Goal: Task Accomplishment & Management: Complete application form

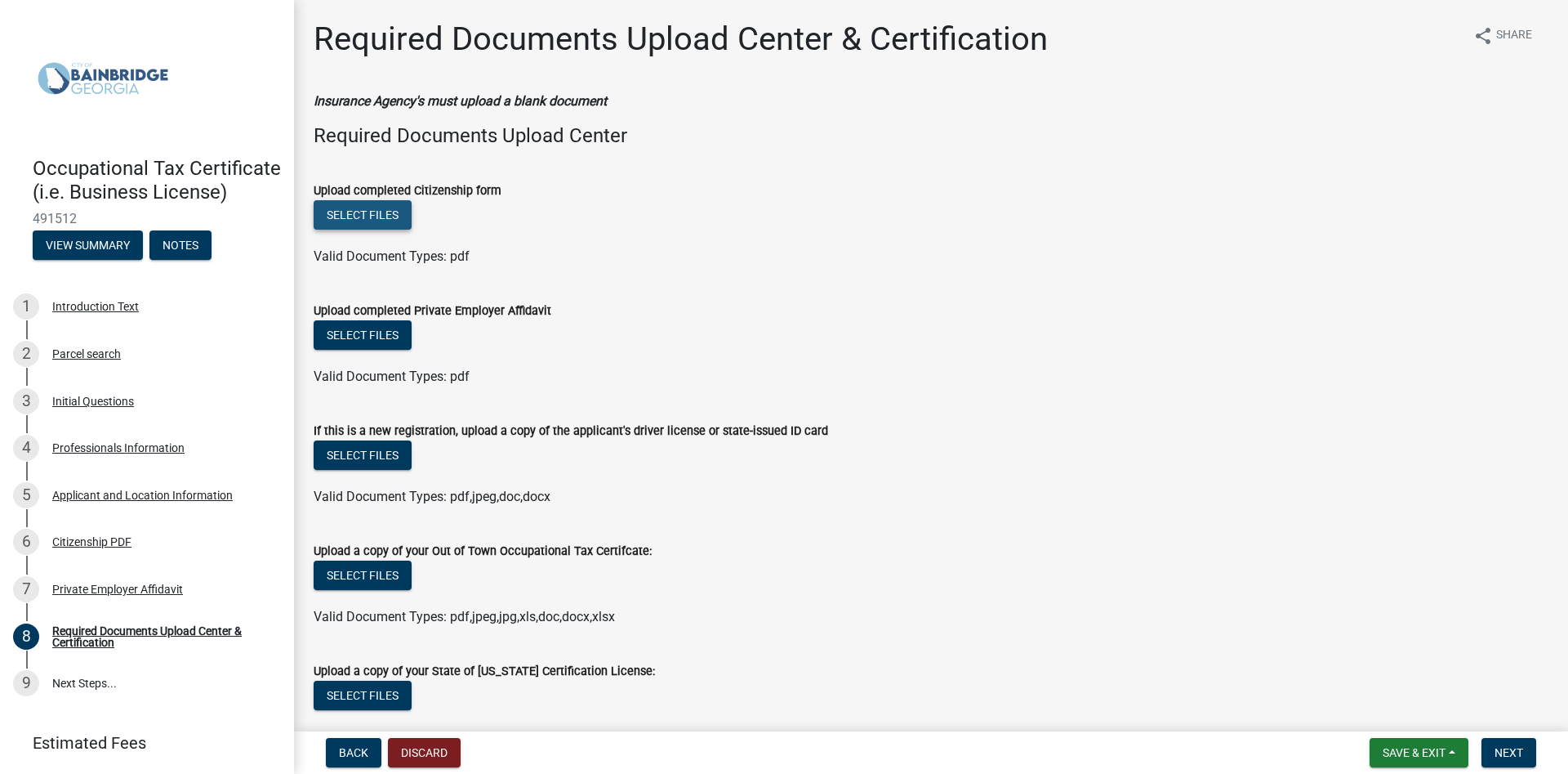
click at [384, 212] on button "Select files" at bounding box center [363, 214] width 98 height 29
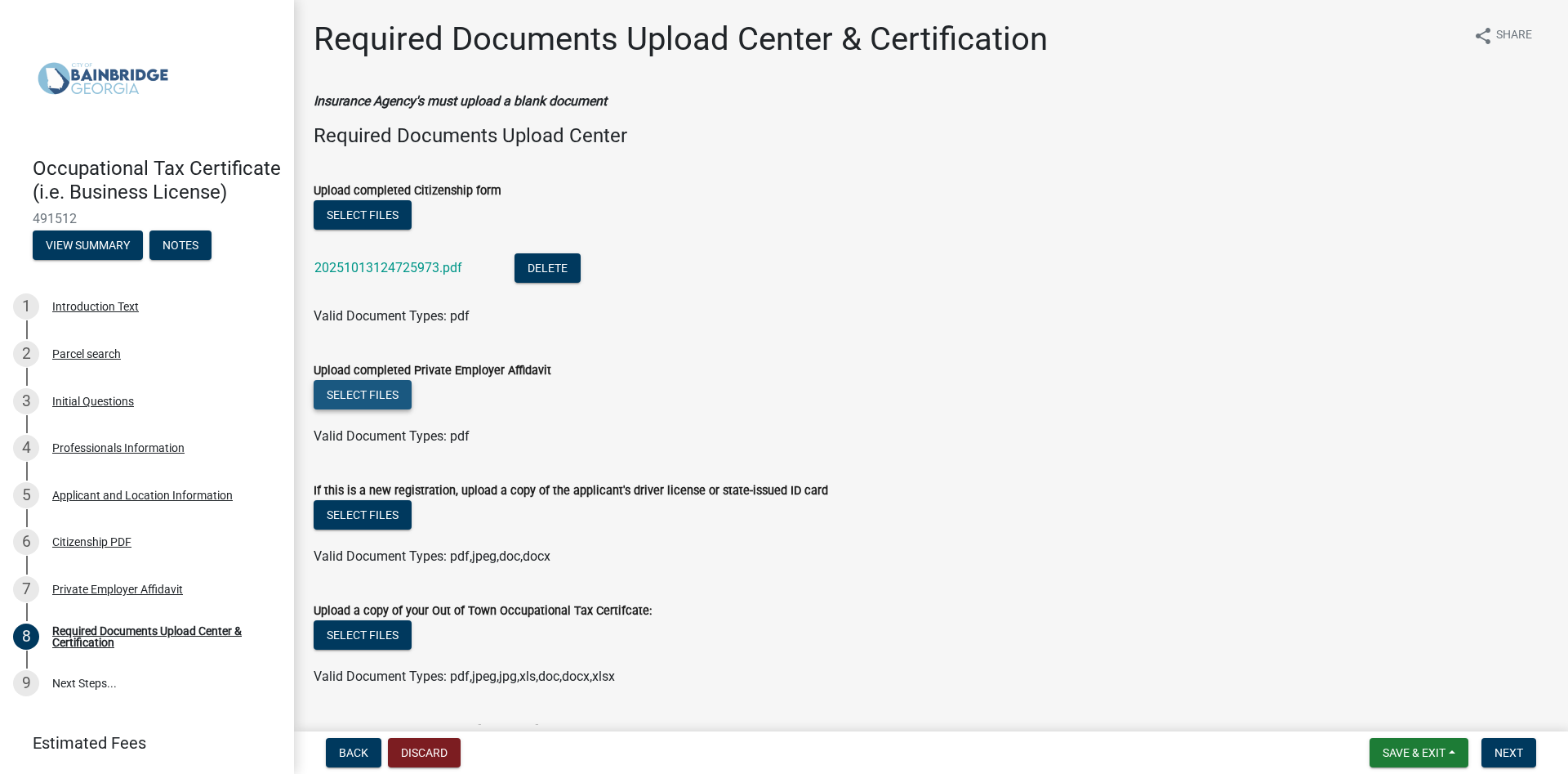
click at [389, 397] on button "Select files" at bounding box center [363, 394] width 98 height 29
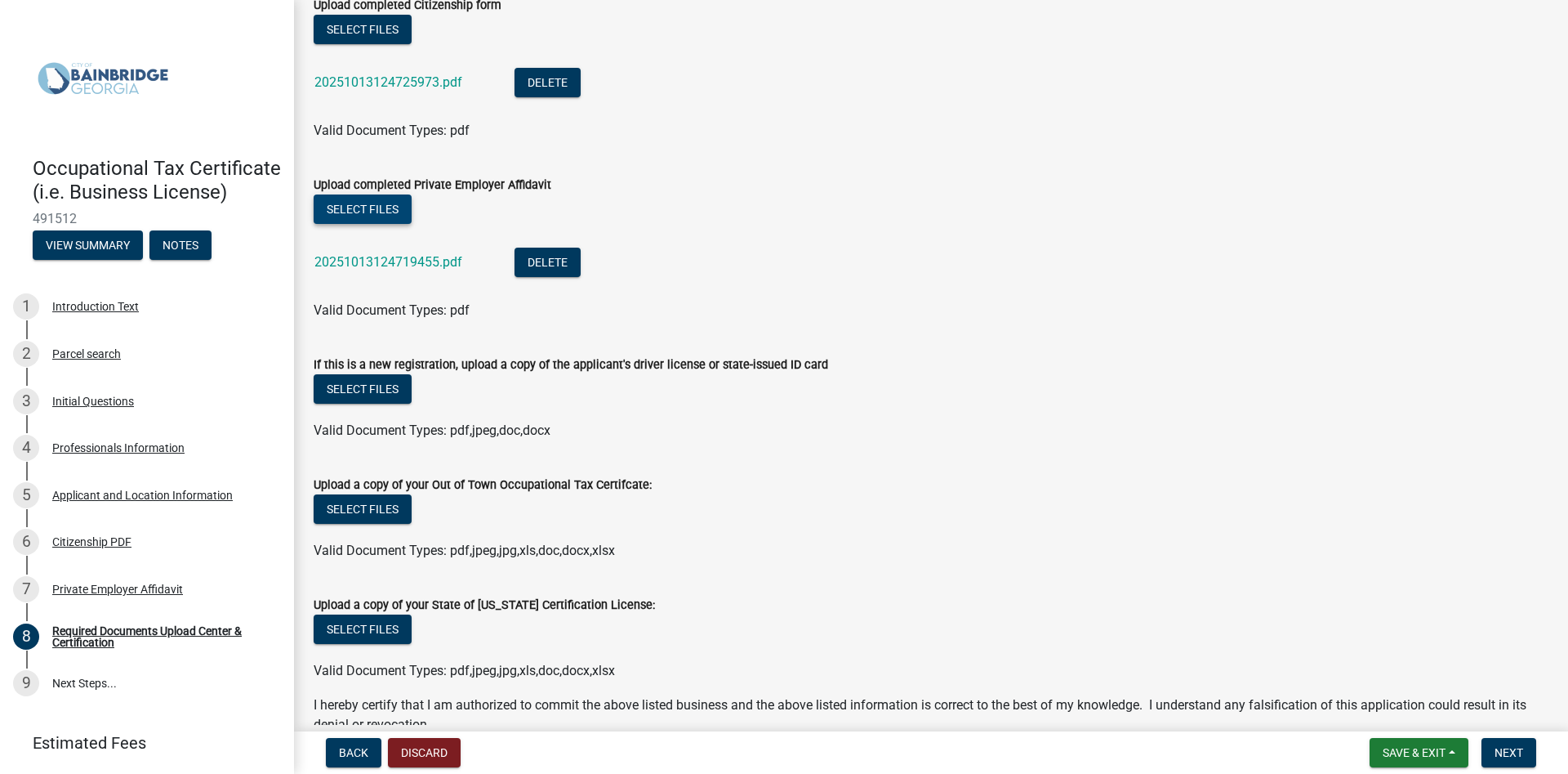
scroll to position [187, 0]
click at [383, 390] on button "Select files" at bounding box center [363, 387] width 98 height 29
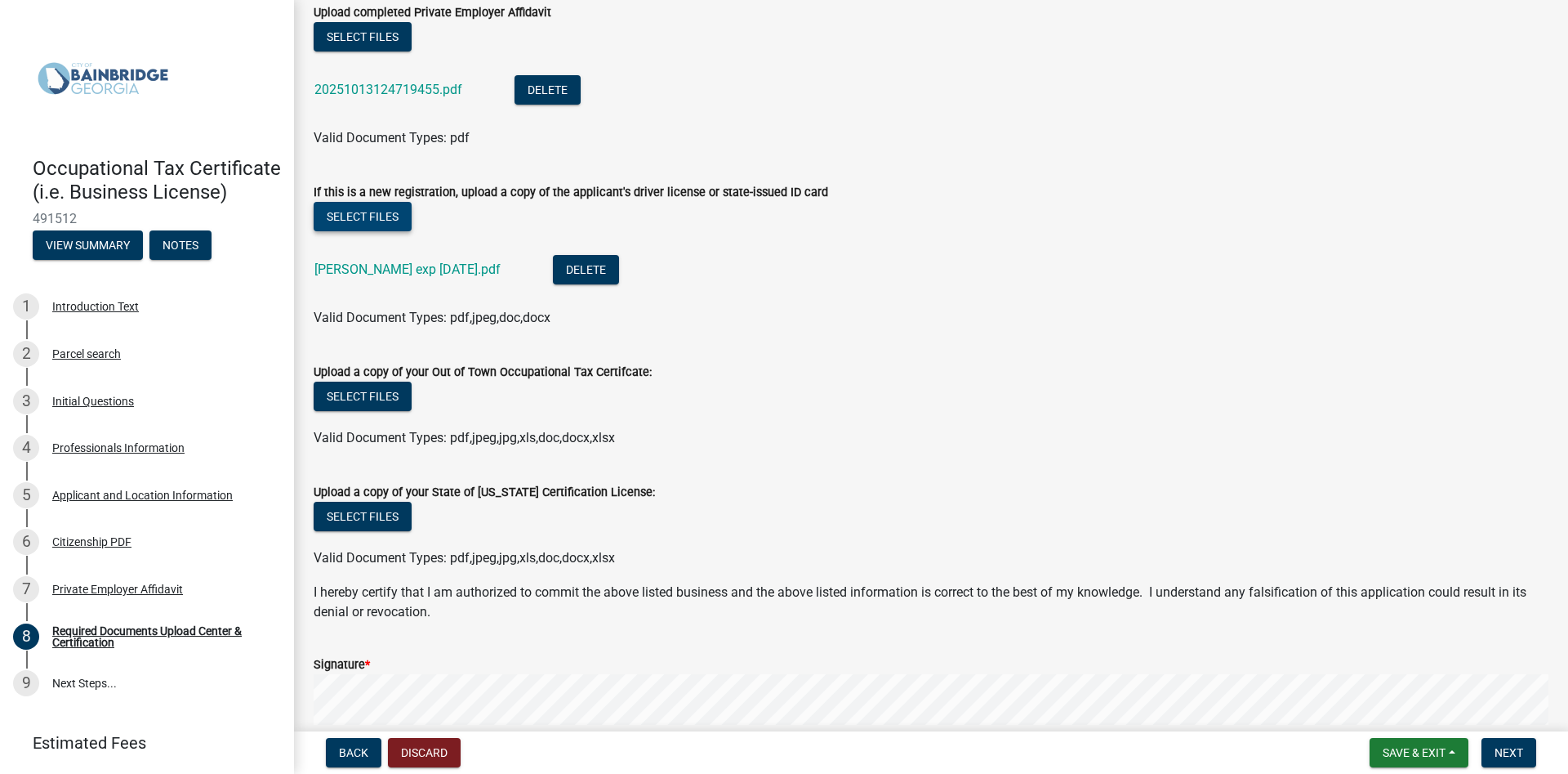
scroll to position [372, 0]
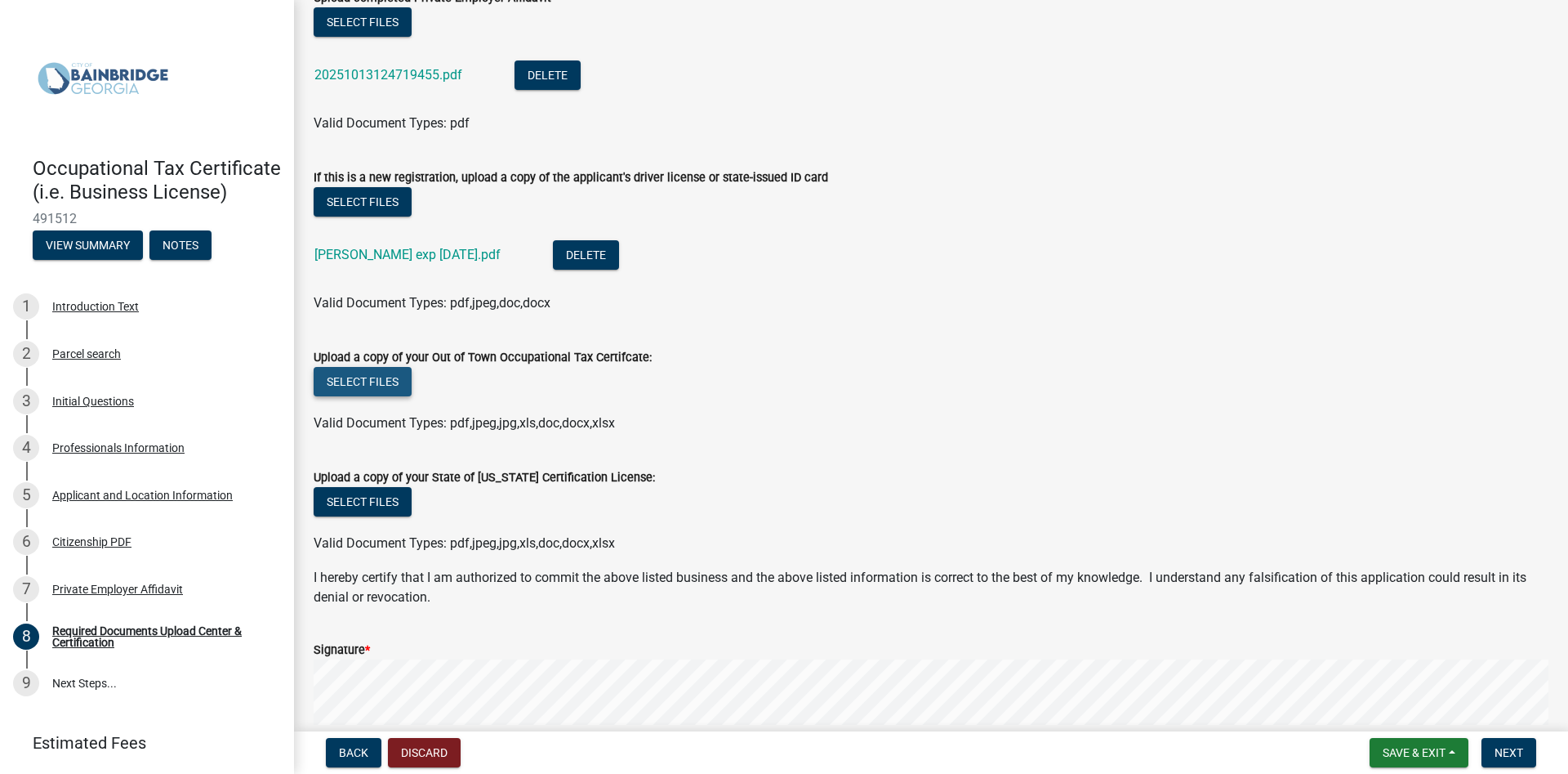
click at [372, 381] on button "Select files" at bounding box center [363, 381] width 98 height 29
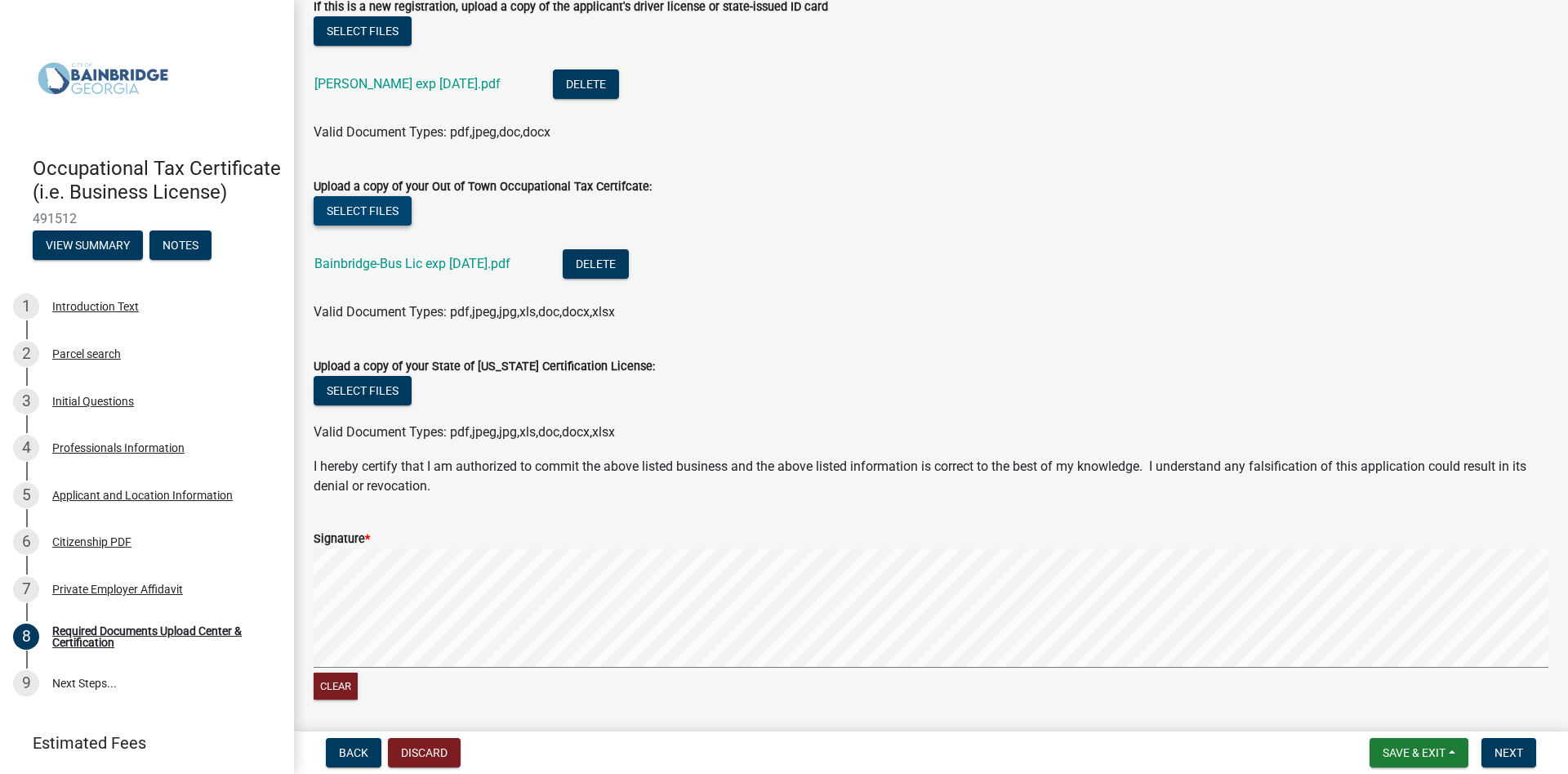
scroll to position [559, 0]
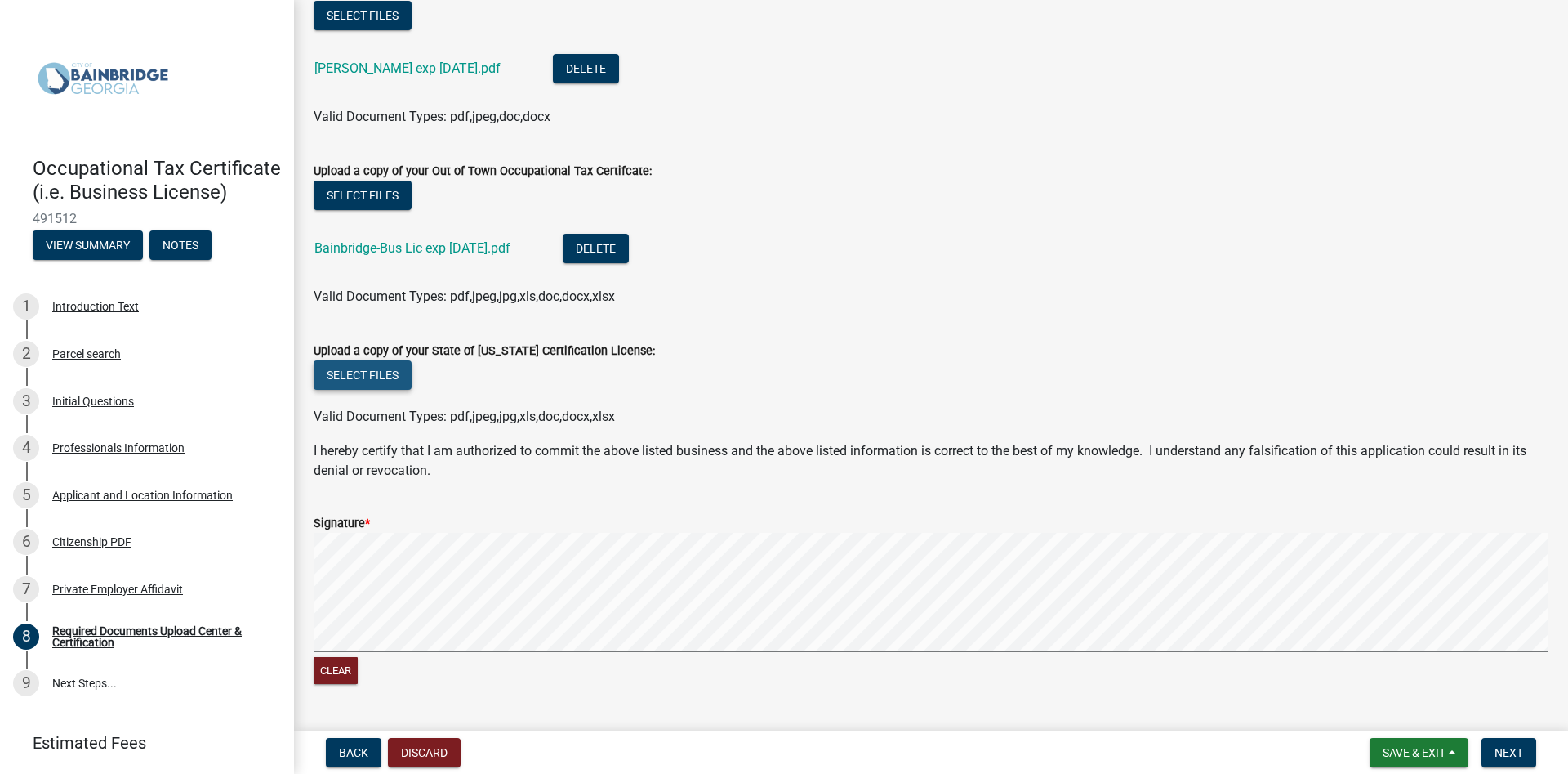
click at [366, 379] on button "Select files" at bounding box center [363, 374] width 98 height 29
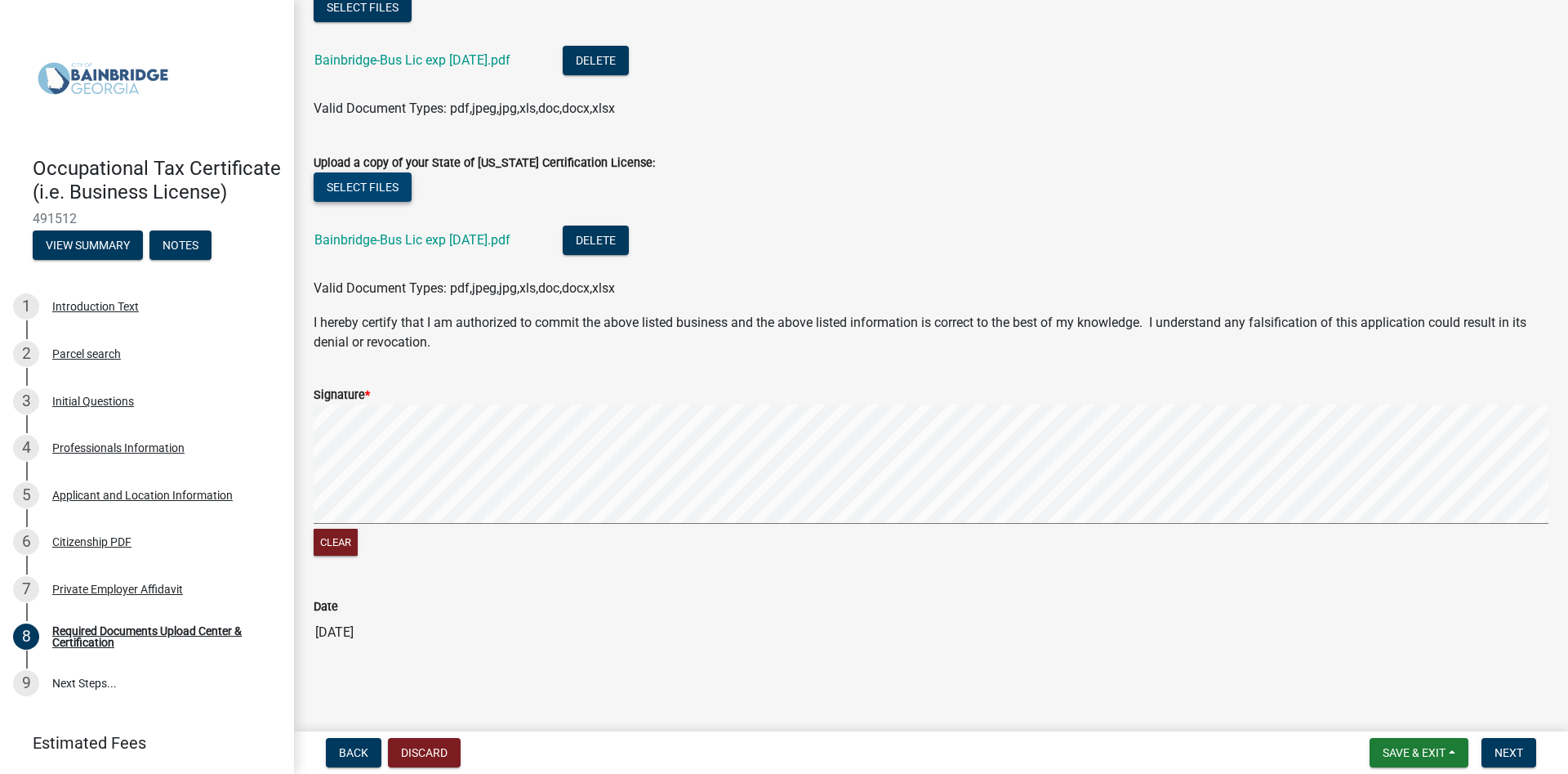
scroll to position [747, 0]
click at [1508, 750] on span "Next" at bounding box center [1509, 752] width 28 height 13
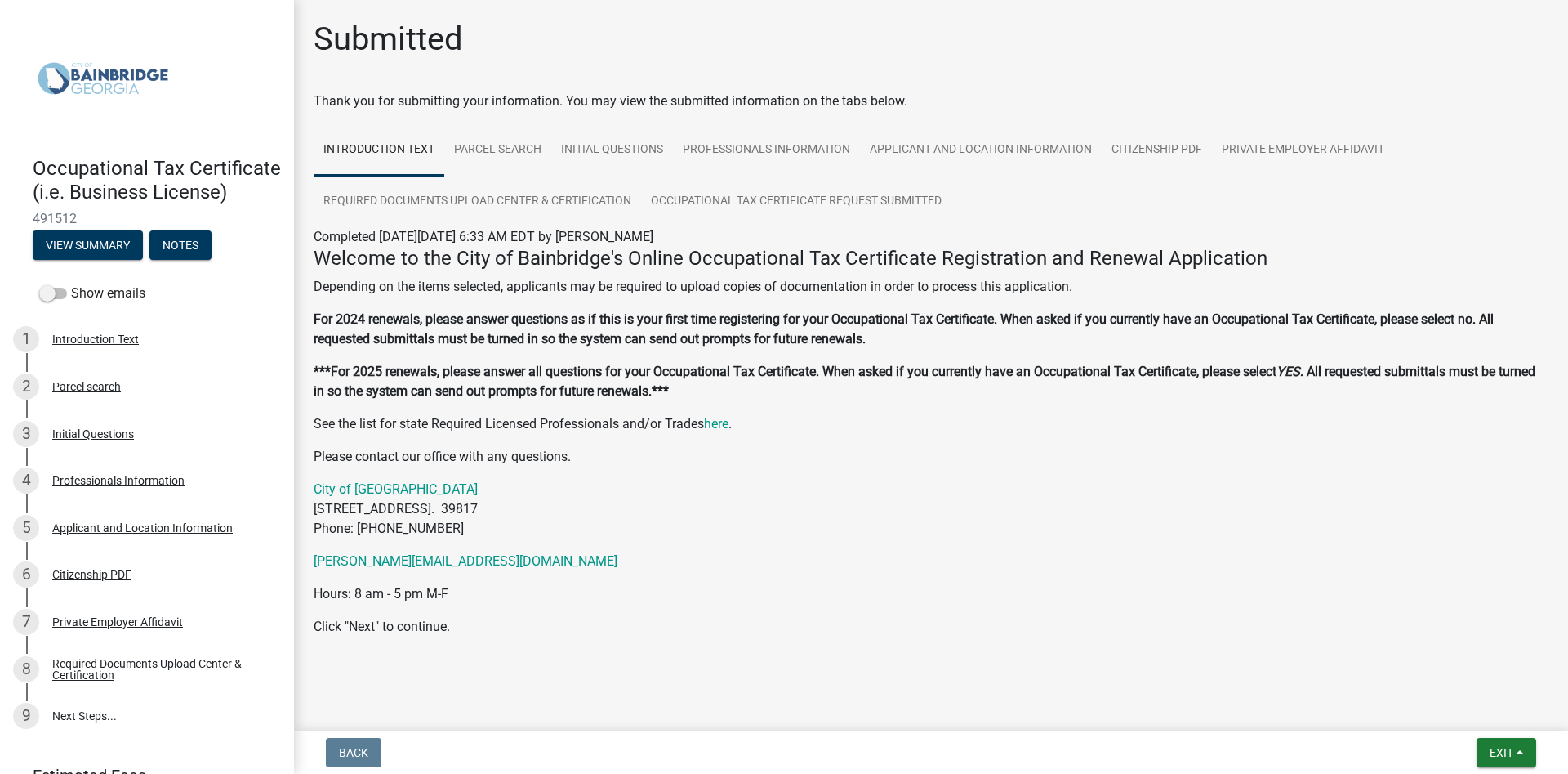
scroll to position [8, 0]
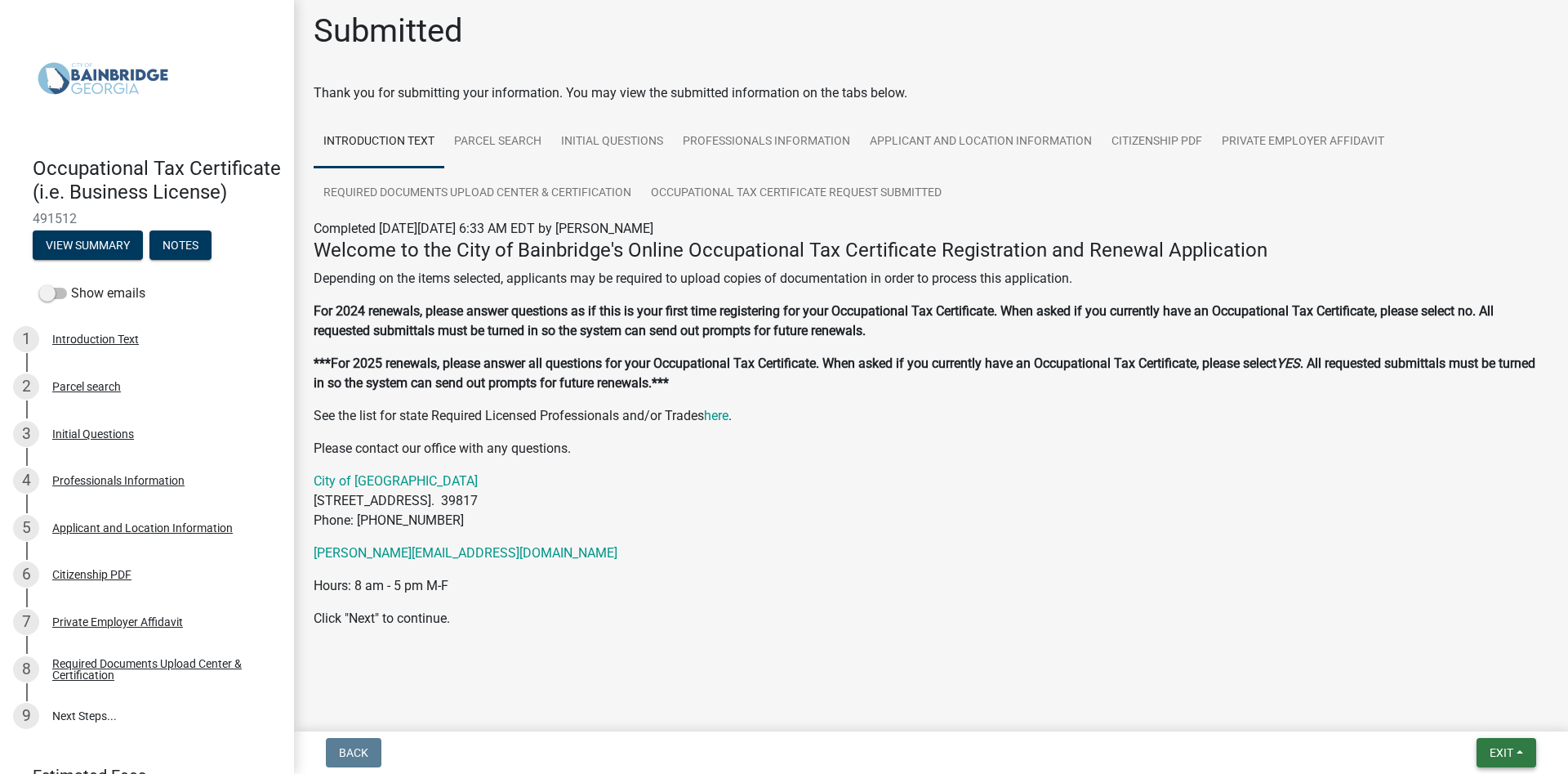
click at [1501, 754] on span "Exit" at bounding box center [1502, 752] width 24 height 13
click at [1457, 709] on button "Save & Exit" at bounding box center [1472, 709] width 131 height 39
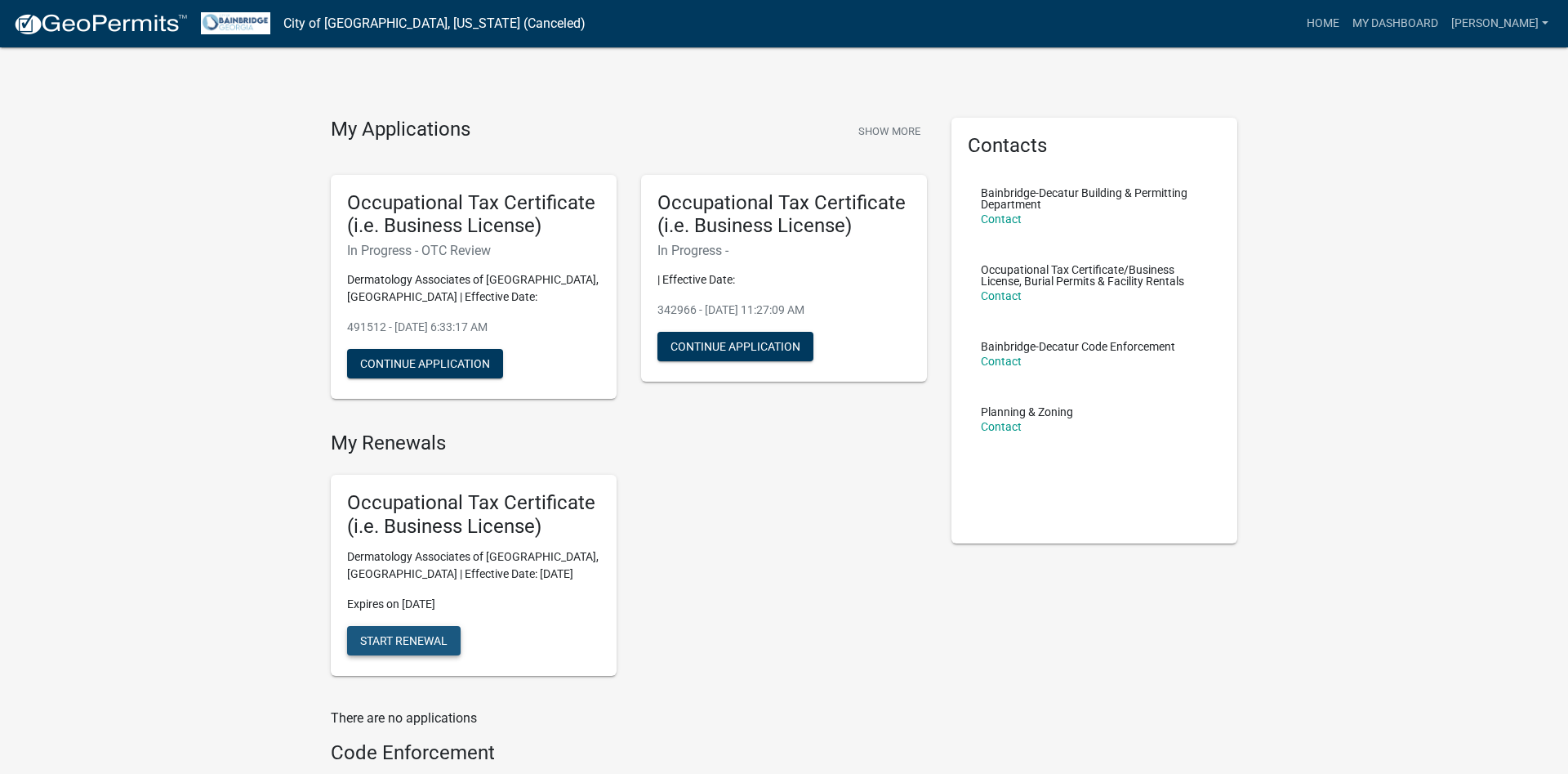
click at [413, 638] on span "Start Renewal" at bounding box center [403, 640] width 88 height 13
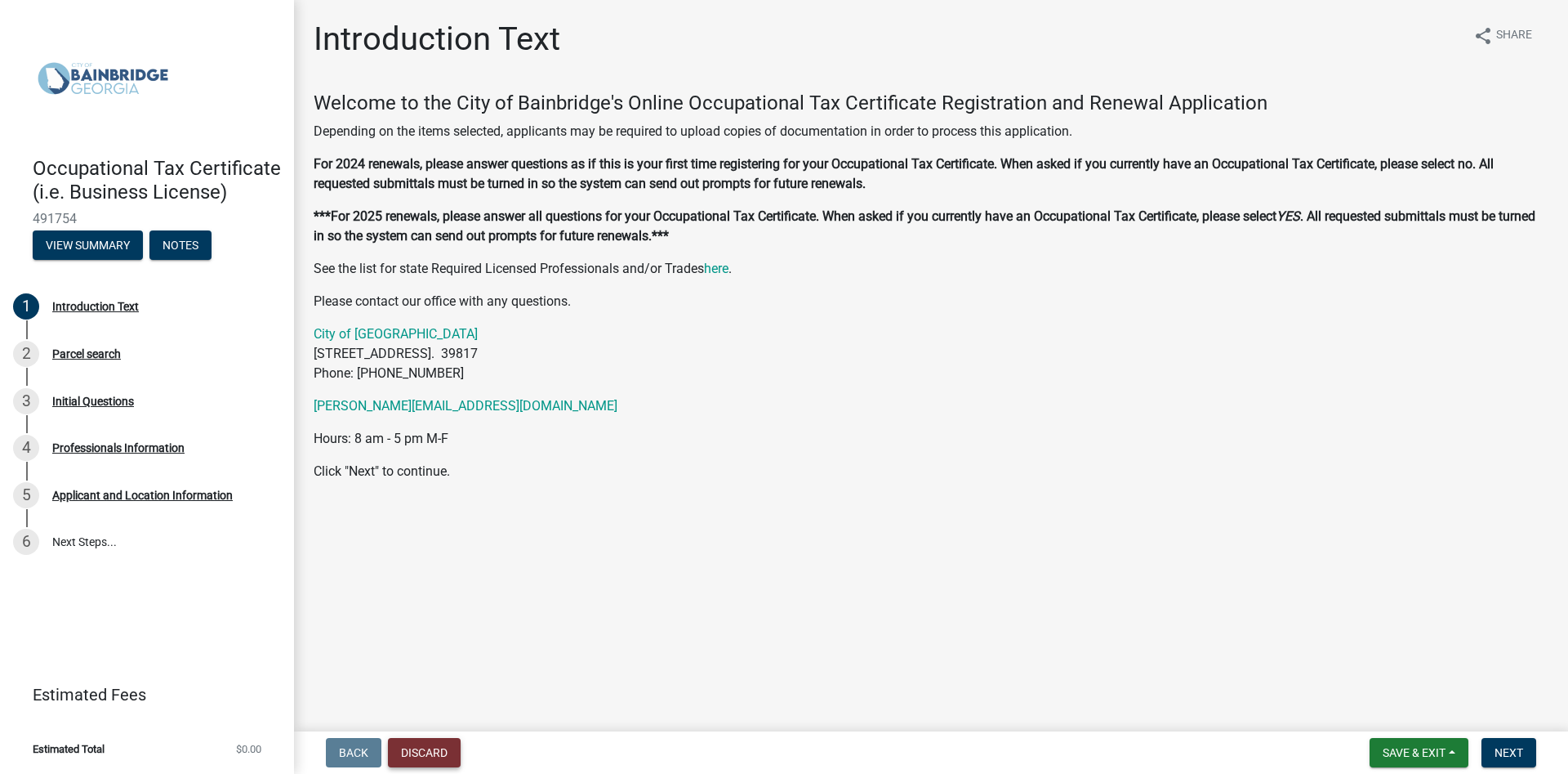
click at [410, 757] on button "Discard" at bounding box center [425, 752] width 73 height 29
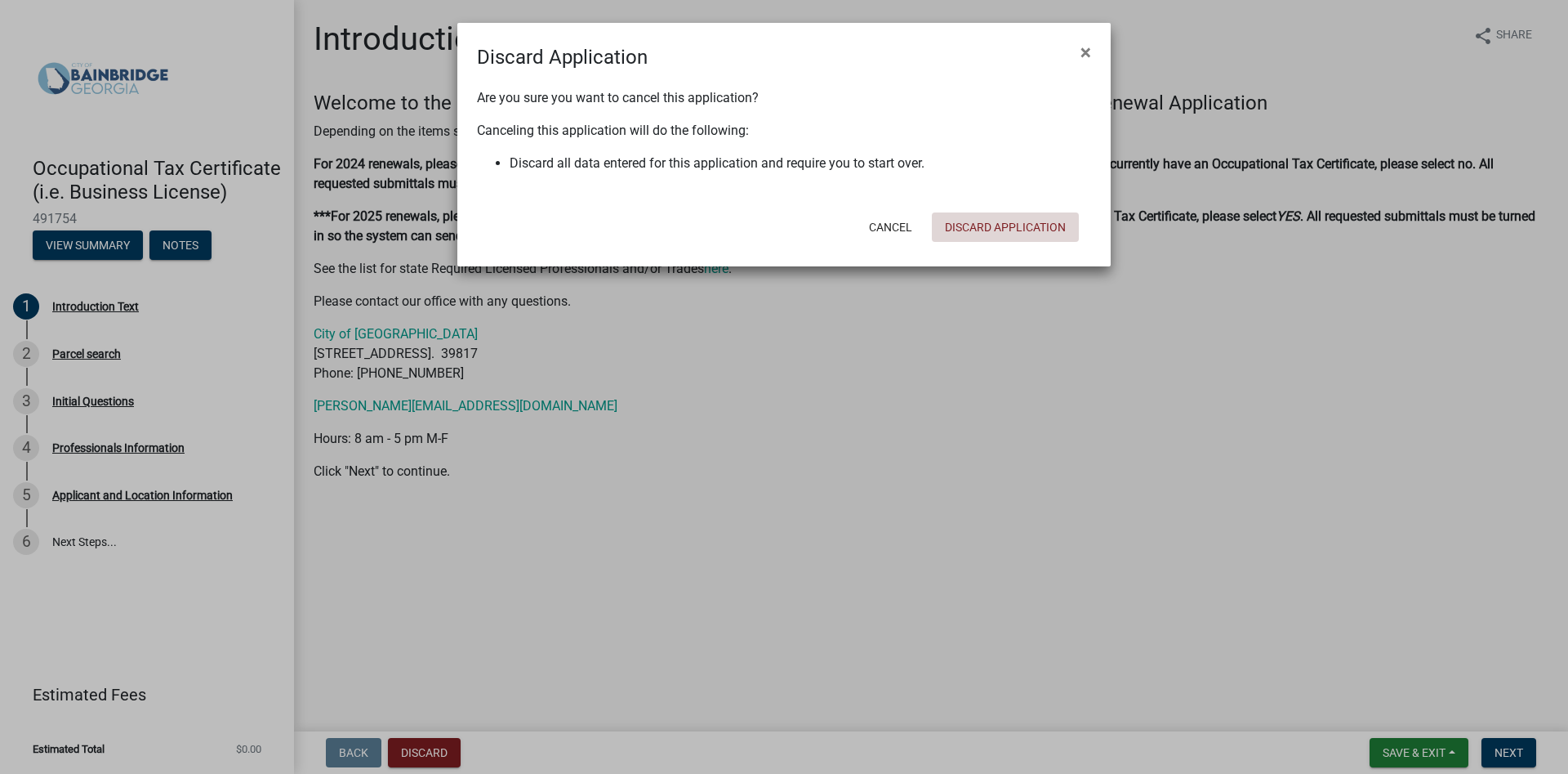
click at [982, 226] on button "Discard Application" at bounding box center [1006, 226] width 147 height 29
